Goal: Information Seeking & Learning: Find specific fact

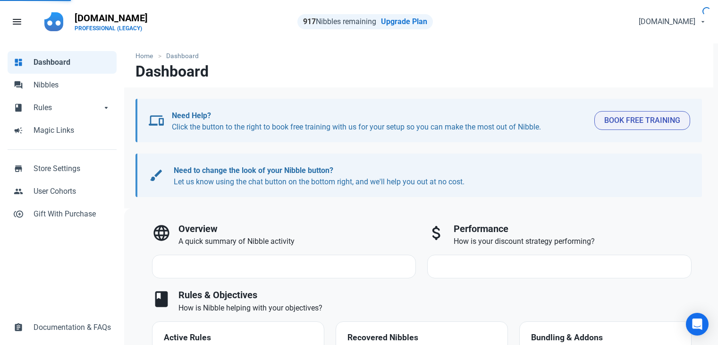
select select "7d"
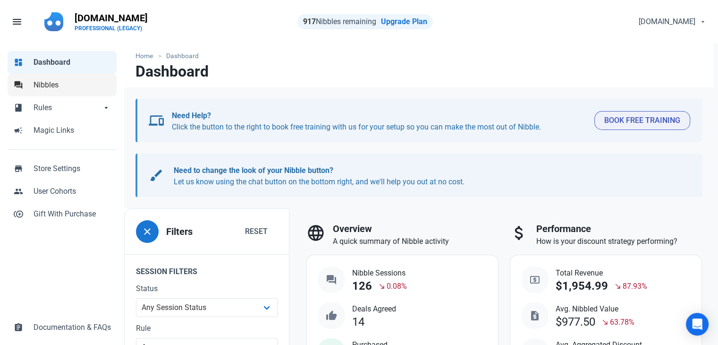
click at [60, 95] on link "forum Nibbles" at bounding box center [62, 85] width 109 height 23
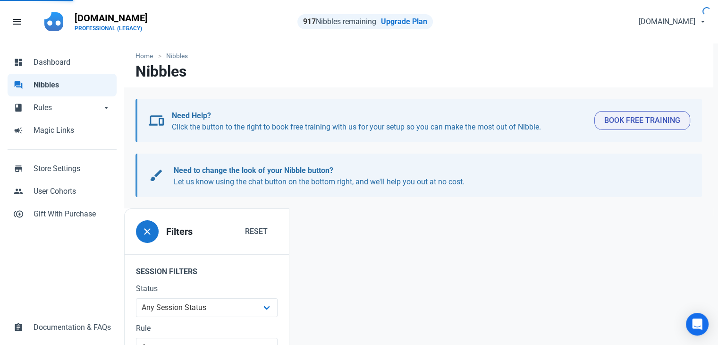
scroll to position [125, 0]
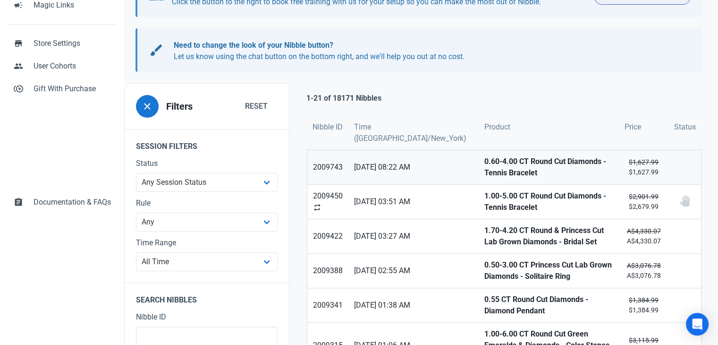
click at [485, 163] on strong "0.60-4.00 CT Round Cut Diamonds - Tennis Bracelet" at bounding box center [549, 167] width 129 height 23
click at [485, 208] on strong "1.00-5.00 CT Round Cut Diamonds - Tennis Bracelet" at bounding box center [549, 201] width 129 height 23
click at [485, 235] on strong "1.70-4.20 CT Round & Princess Cut Lab Grown Diamonds - Bridal Set" at bounding box center [549, 236] width 129 height 23
click at [485, 267] on strong "0.50-3.00 CT Princess Cut Lab Grown Diamonds - Solitaire Ring" at bounding box center [549, 270] width 129 height 23
click at [485, 299] on strong "0.55 CT Round Cut Diamonds - Diamond Pendant" at bounding box center [549, 305] width 129 height 23
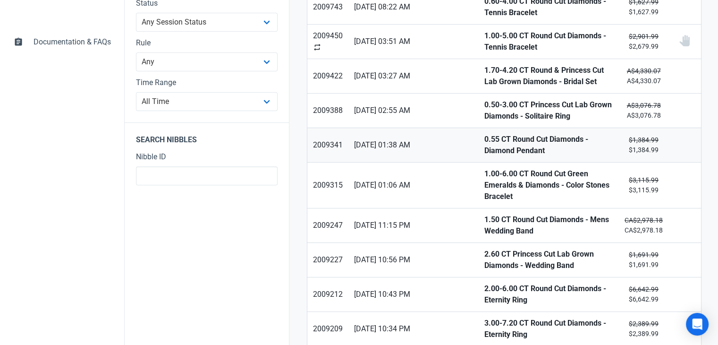
scroll to position [361, 0]
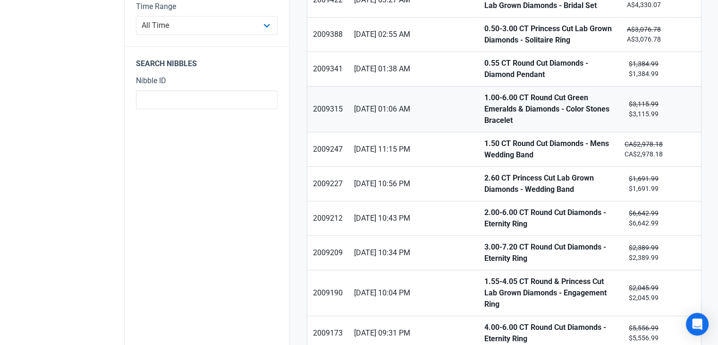
click at [485, 92] on strong "1.00-6.00 CT Round Cut Green Emeralds & Diamonds - Color Stones Bracelet" at bounding box center [549, 109] width 129 height 34
click at [485, 138] on strong "1.50 CT Round Cut Diamonds - Mens Wedding Band" at bounding box center [549, 149] width 129 height 23
click at [485, 172] on strong "2.60 CT Princess Cut Lab Grown Diamonds - Wedding Band" at bounding box center [549, 183] width 129 height 23
click at [485, 207] on strong "2.00-6.00 CT Round Cut Diamonds - Eternity Ring" at bounding box center [549, 218] width 129 height 23
click at [485, 241] on strong "3.00-7.20 CT Round Cut Diamonds - Eternity Ring" at bounding box center [549, 252] width 129 height 23
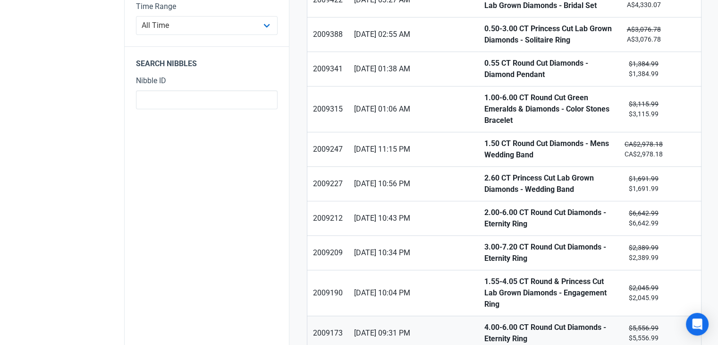
drag, startPoint x: 458, startPoint y: 266, endPoint x: 460, endPoint y: 291, distance: 25.6
click at [485, 276] on strong "1.55-4.05 CT Round & Princess Cut Lab Grown Diamonds - Engagement Ring" at bounding box center [549, 293] width 129 height 34
click at [485, 322] on strong "4.00-6.00 CT Round Cut Diamonds - Eternity Ring" at bounding box center [549, 333] width 129 height 23
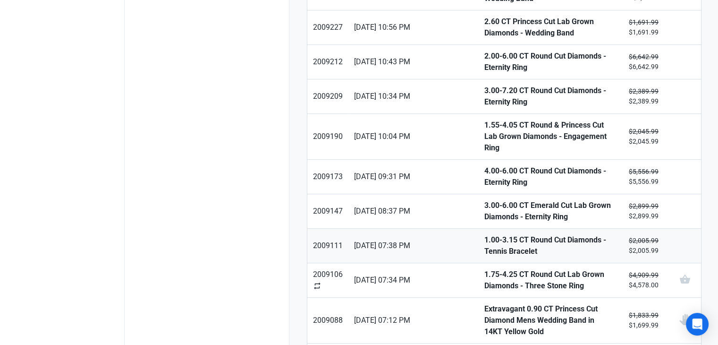
scroll to position [550, 0]
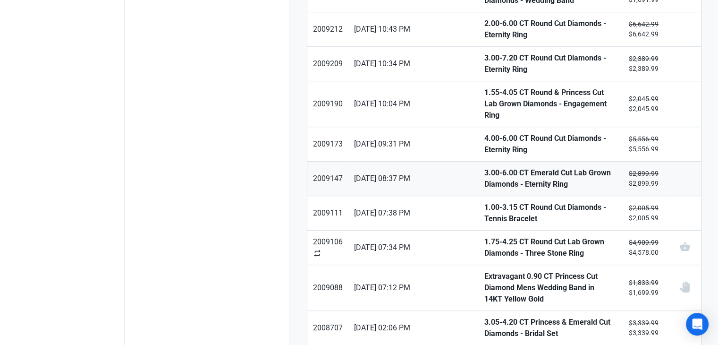
click at [485, 167] on strong "3.00-6.00 CT Emerald Cut Lab Grown Diamonds - Eternity Ring" at bounding box center [549, 178] width 129 height 23
click at [485, 202] on strong "1.00-3.15 CT Round Cut Diamonds - Tennis Bracelet" at bounding box center [549, 213] width 129 height 23
click at [485, 236] on strong "1.75-4.25 CT Round Cut Lab Grown Diamonds - Three Stone Ring" at bounding box center [549, 247] width 129 height 23
click at [485, 271] on strong "Extravagant 0.90 CT Princess Cut Diamond Mens Wedding Band in 14KT Yellow Gold" at bounding box center [549, 288] width 129 height 34
click at [485, 316] on strong "3.05-4.20 CT Princess & Emerald Cut Diamonds - Bridal Set" at bounding box center [549, 327] width 129 height 23
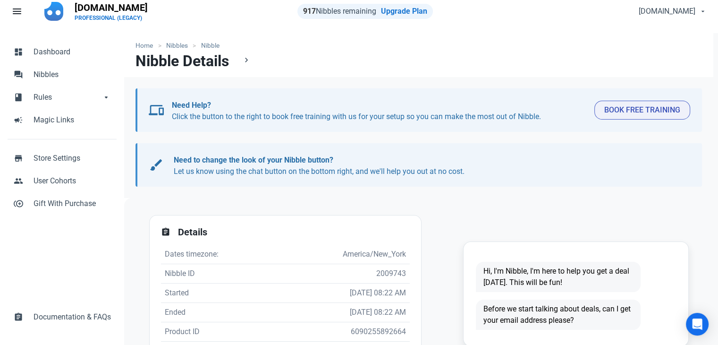
scroll to position [189, 0]
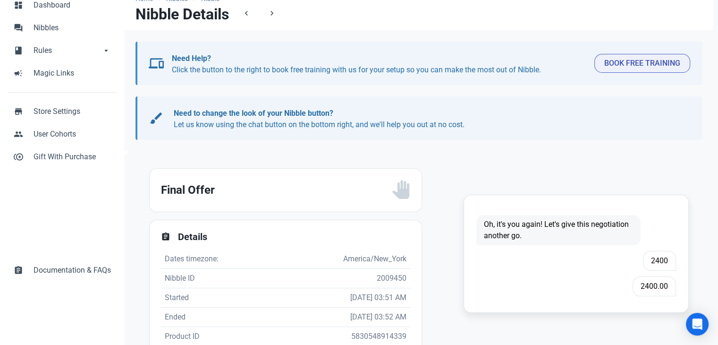
scroll to position [189, 0]
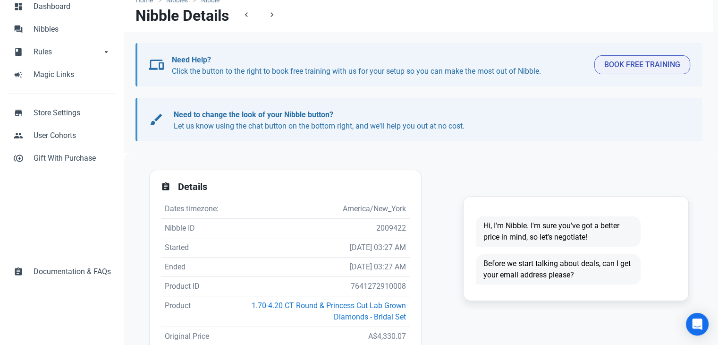
scroll to position [189, 0]
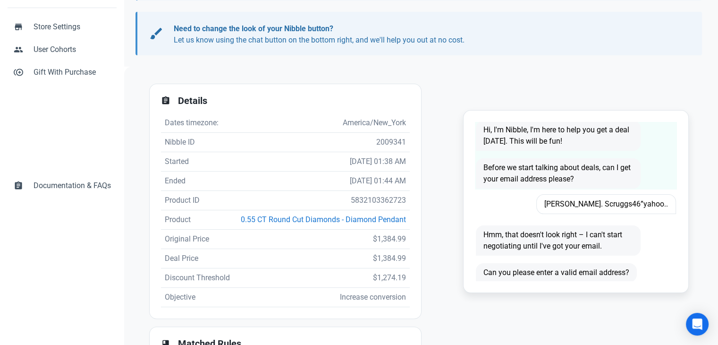
scroll to position [16, 0]
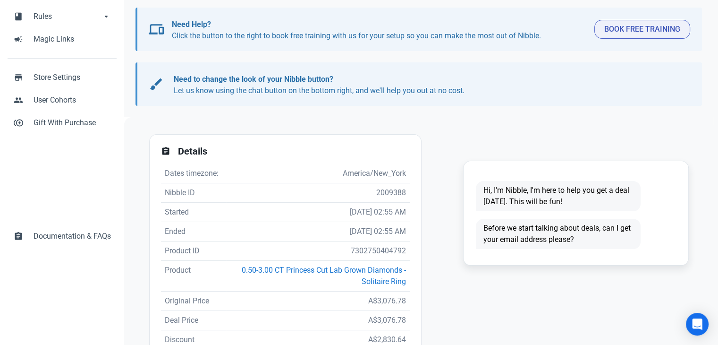
scroll to position [189, 0]
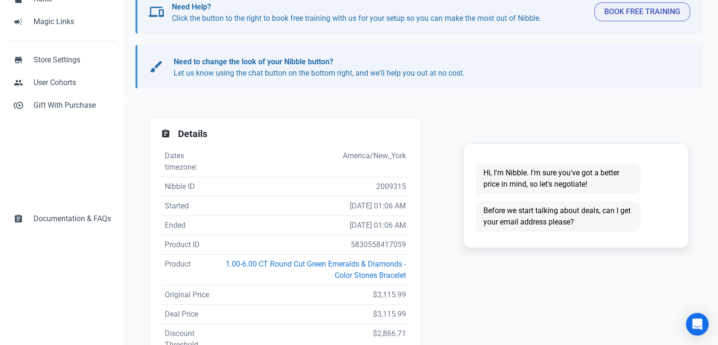
scroll to position [236, 0]
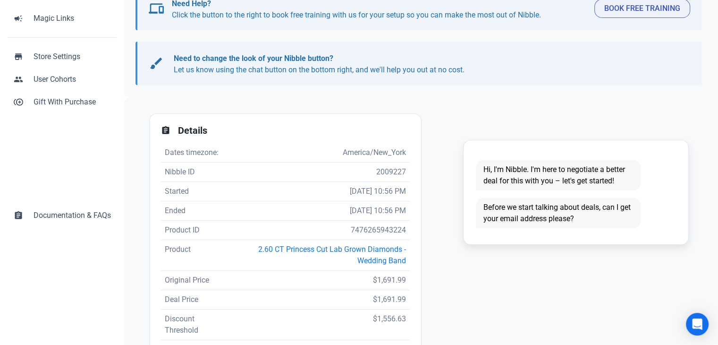
scroll to position [189, 0]
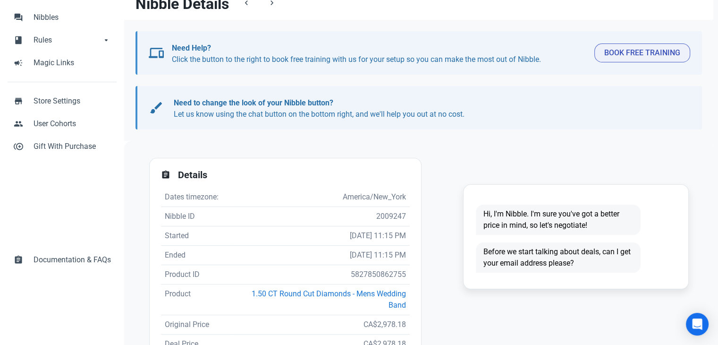
scroll to position [142, 0]
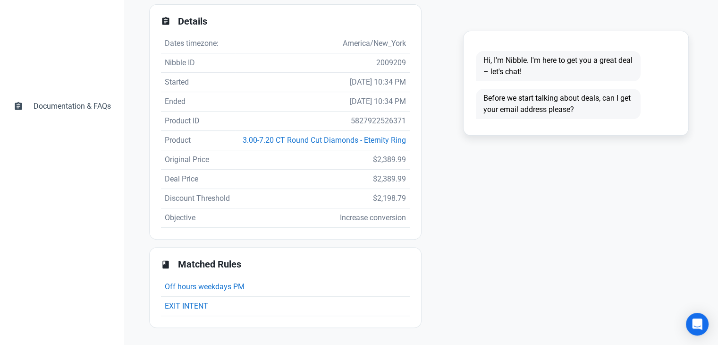
scroll to position [236, 0]
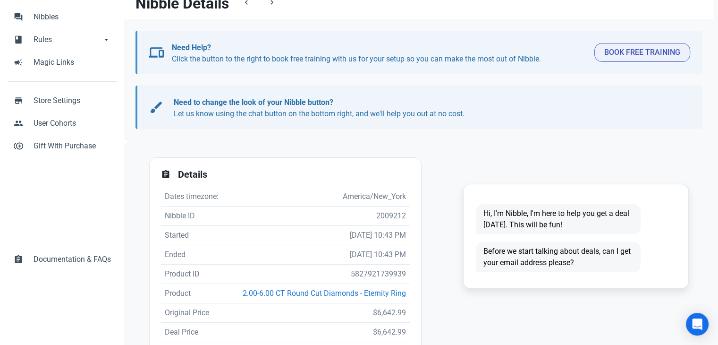
scroll to position [189, 0]
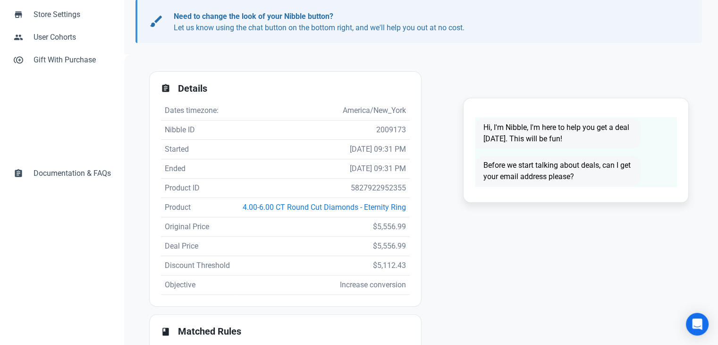
scroll to position [189, 0]
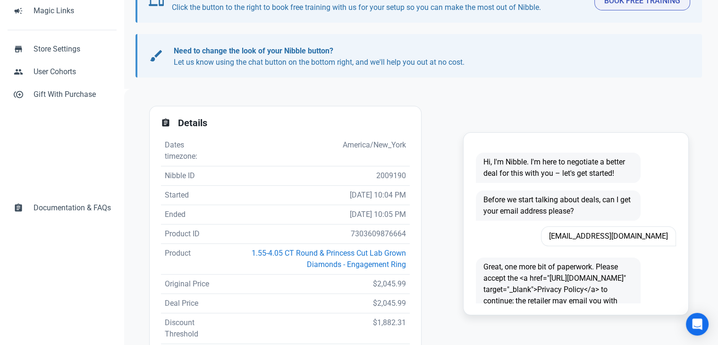
scroll to position [189, 0]
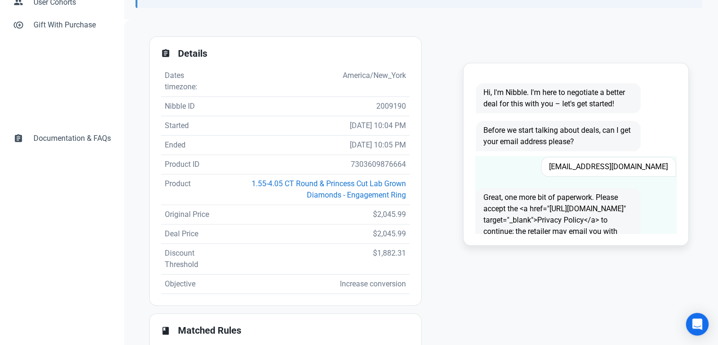
click at [629, 163] on span "BMAI9849@GMAIL.COM" at bounding box center [608, 167] width 135 height 20
click at [630, 163] on span "BMAI9849@GMAIL.COM" at bounding box center [608, 167] width 135 height 20
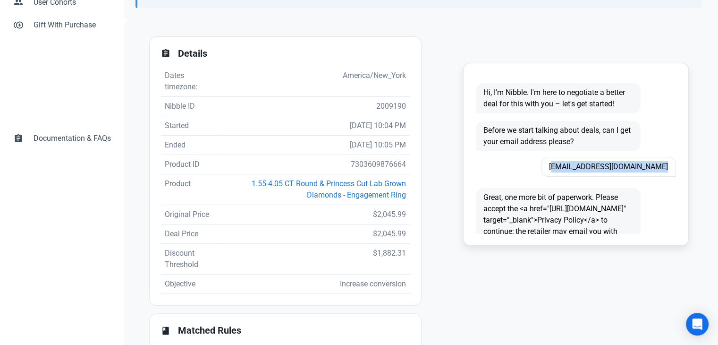
copy span "BMAI9849@GMAIL.COM"
click at [373, 162] on td "7303609876664" at bounding box center [316, 164] width 188 height 19
copy td "7303609876664"
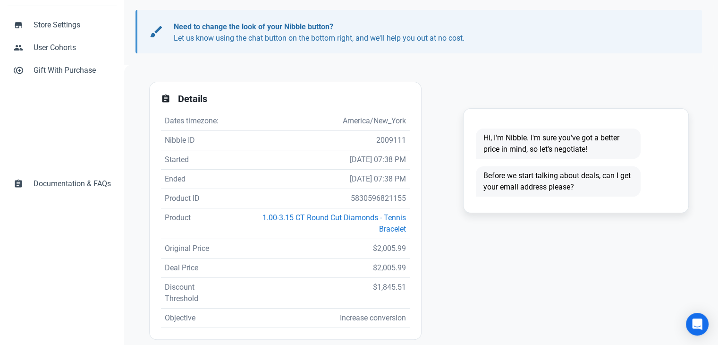
scroll to position [189, 0]
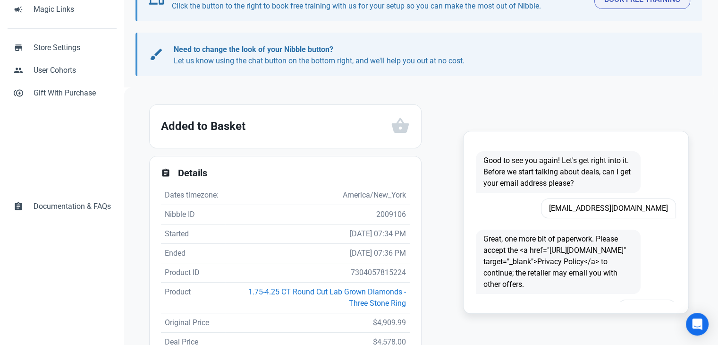
scroll to position [189, 0]
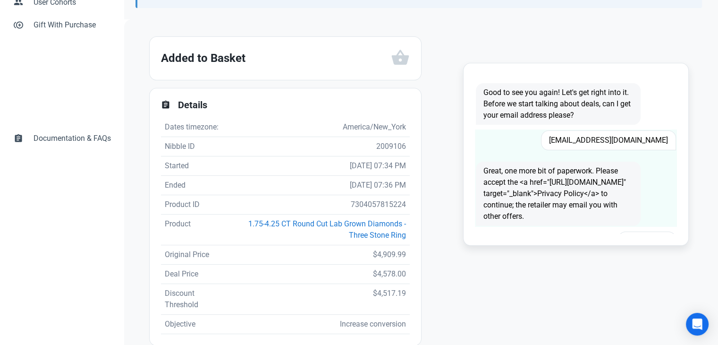
click at [616, 133] on span "Giordanodm75@gmail.com" at bounding box center [608, 140] width 135 height 20
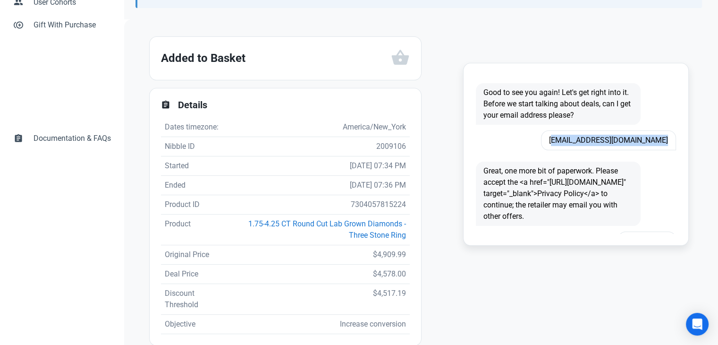
copy span "Giordanodm75@gmail.com"
click at [369, 201] on td "7304057815224" at bounding box center [317, 204] width 184 height 19
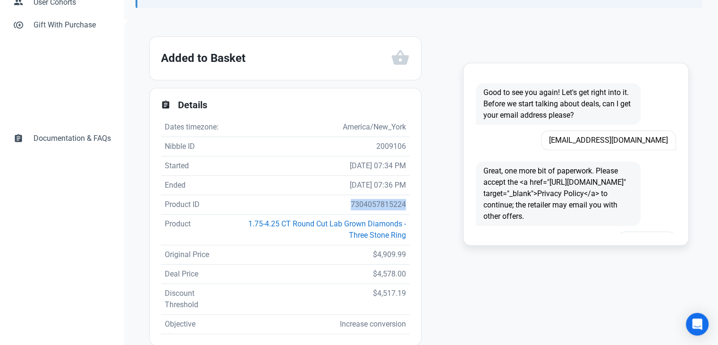
click at [369, 201] on td "7304057815224" at bounding box center [317, 204] width 184 height 19
copy td "7304057815224"
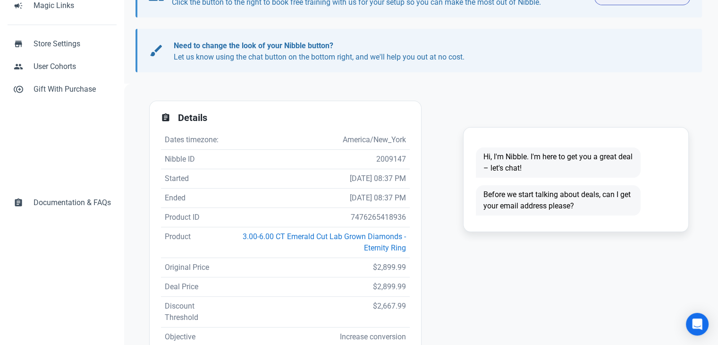
scroll to position [189, 0]
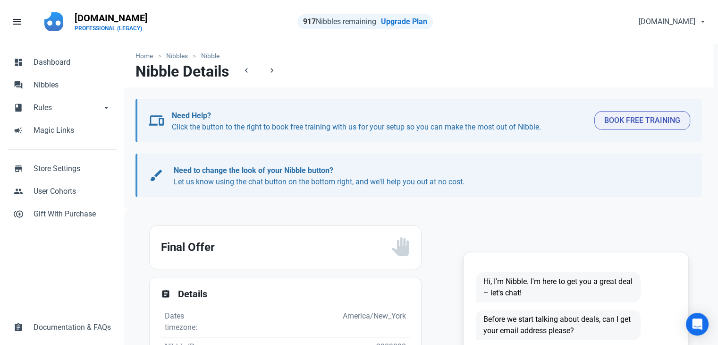
scroll to position [189, 0]
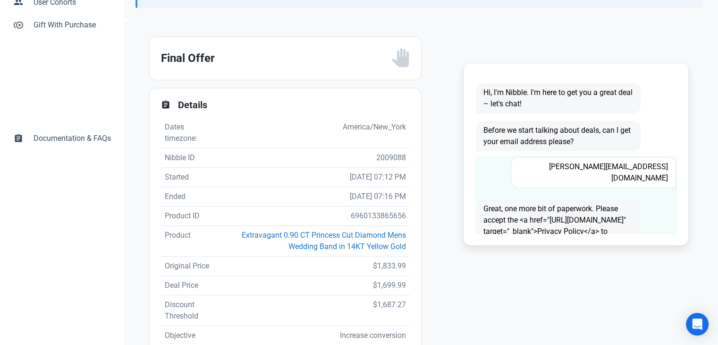
click at [624, 171] on span "Hernandez.emily6321@gmail.com" at bounding box center [593, 172] width 165 height 31
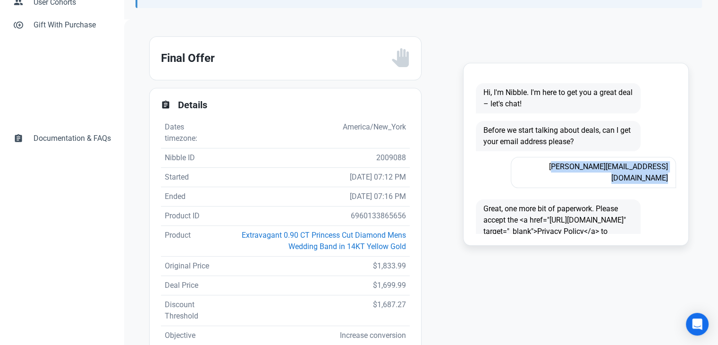
copy span "Hernandez.emily6321@gmail.com"
click at [351, 209] on td "6960133865656" at bounding box center [314, 215] width 191 height 19
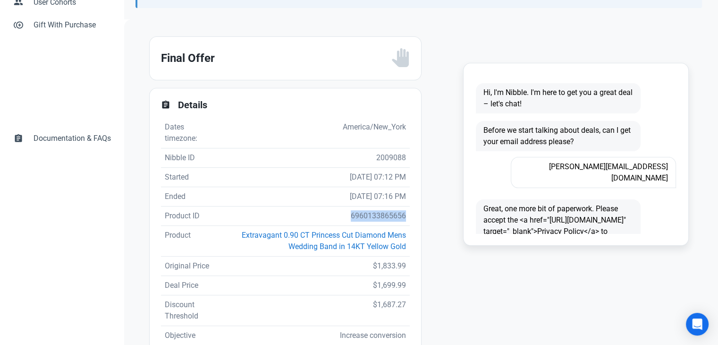
click at [351, 209] on td "6960133865656" at bounding box center [314, 215] width 191 height 19
copy td "6960133865656"
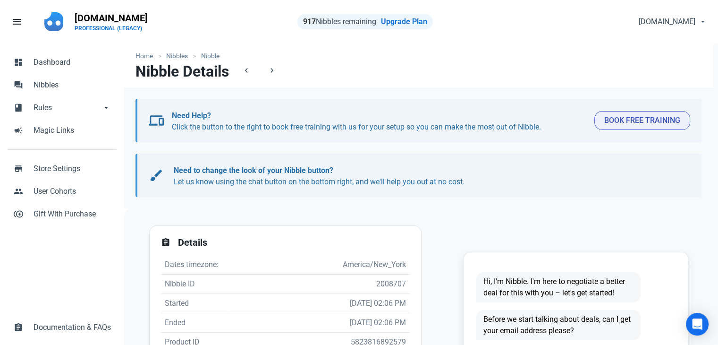
scroll to position [142, 0]
